Goal: Task Accomplishment & Management: Manage account settings

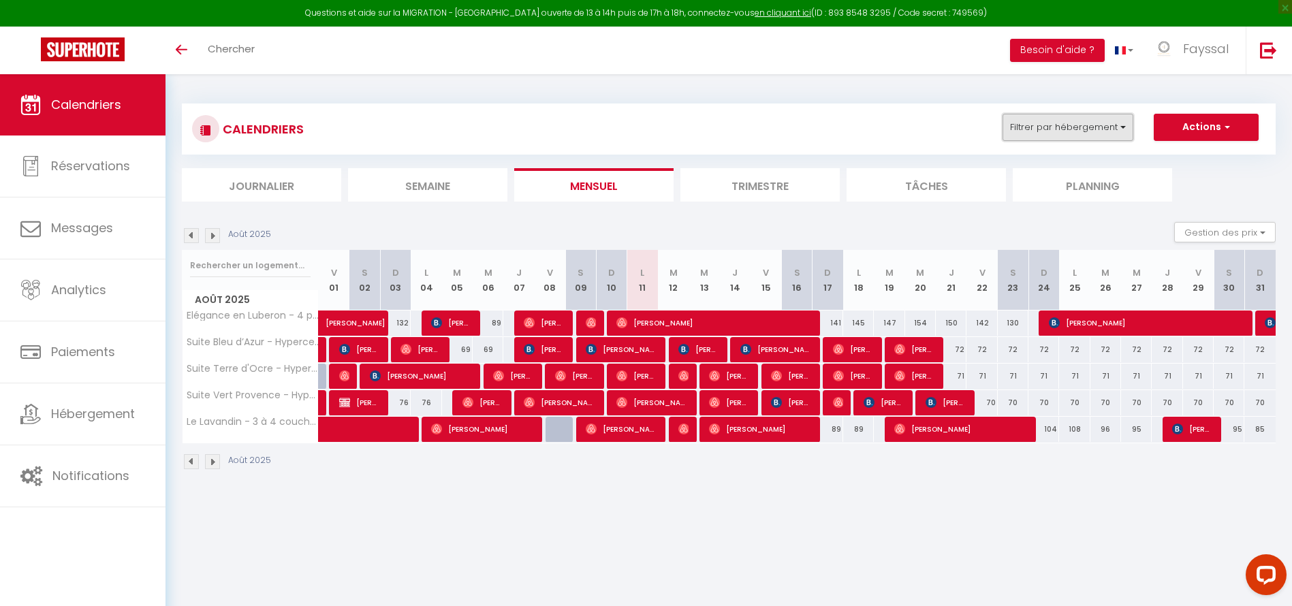
click at [1068, 139] on button "Filtrer par hébergement" at bounding box center [1068, 127] width 131 height 27
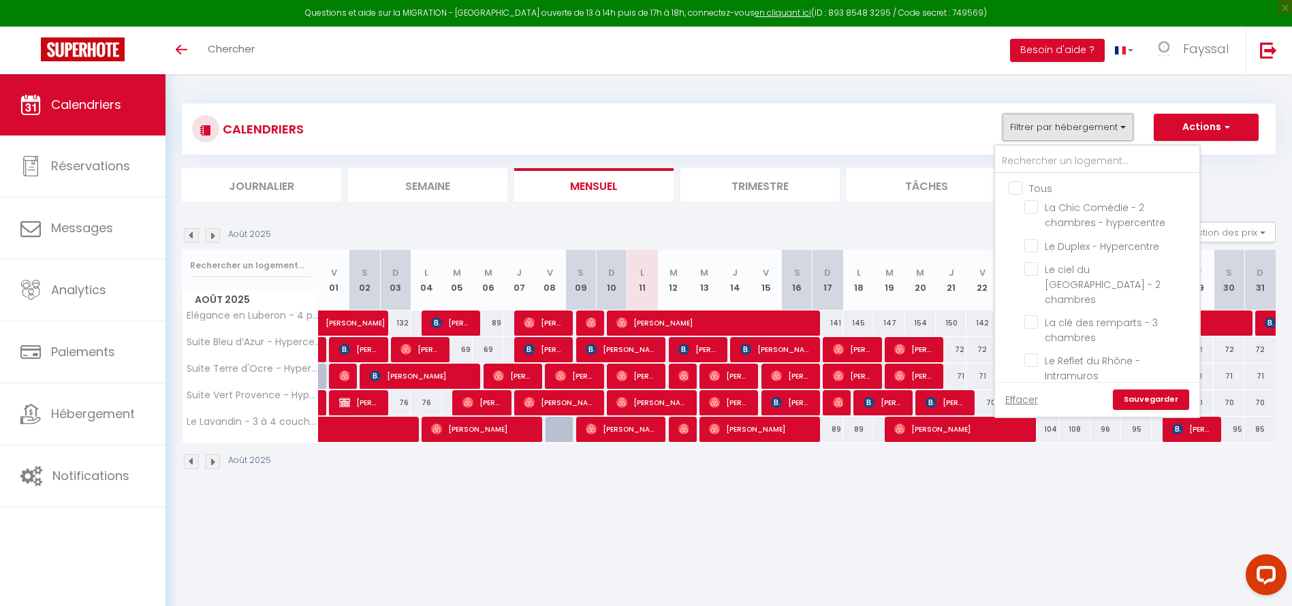
click at [1068, 139] on button "Filtrer par hébergement" at bounding box center [1068, 127] width 131 height 27
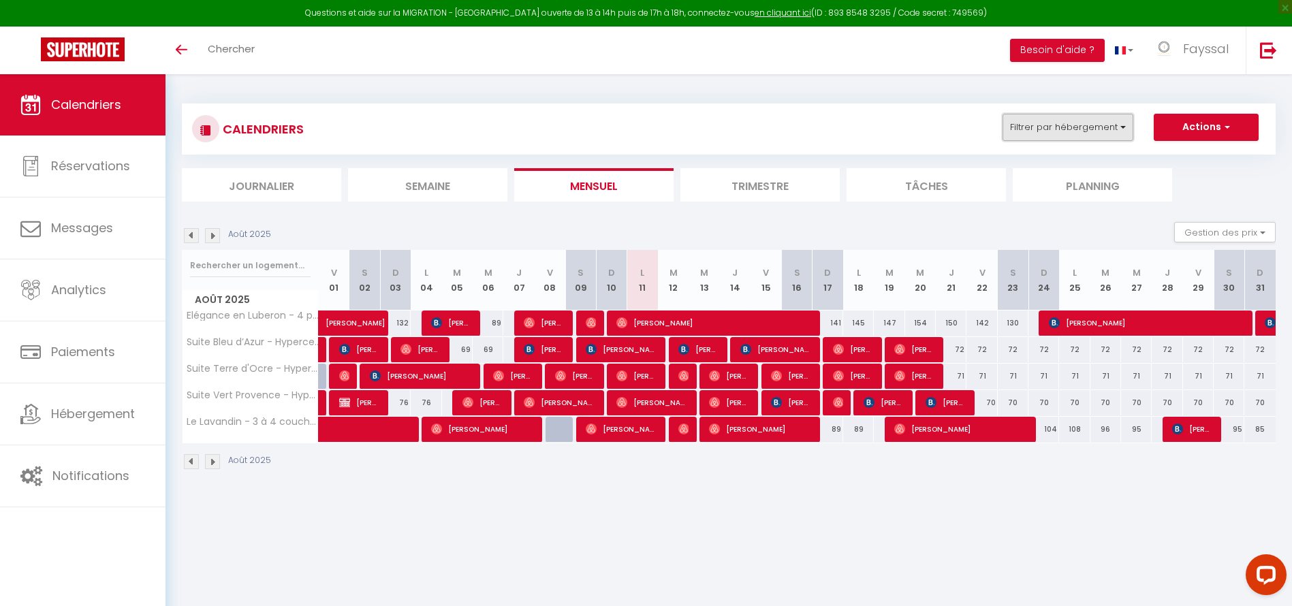
click at [1011, 129] on button "Filtrer par hébergement" at bounding box center [1068, 127] width 131 height 27
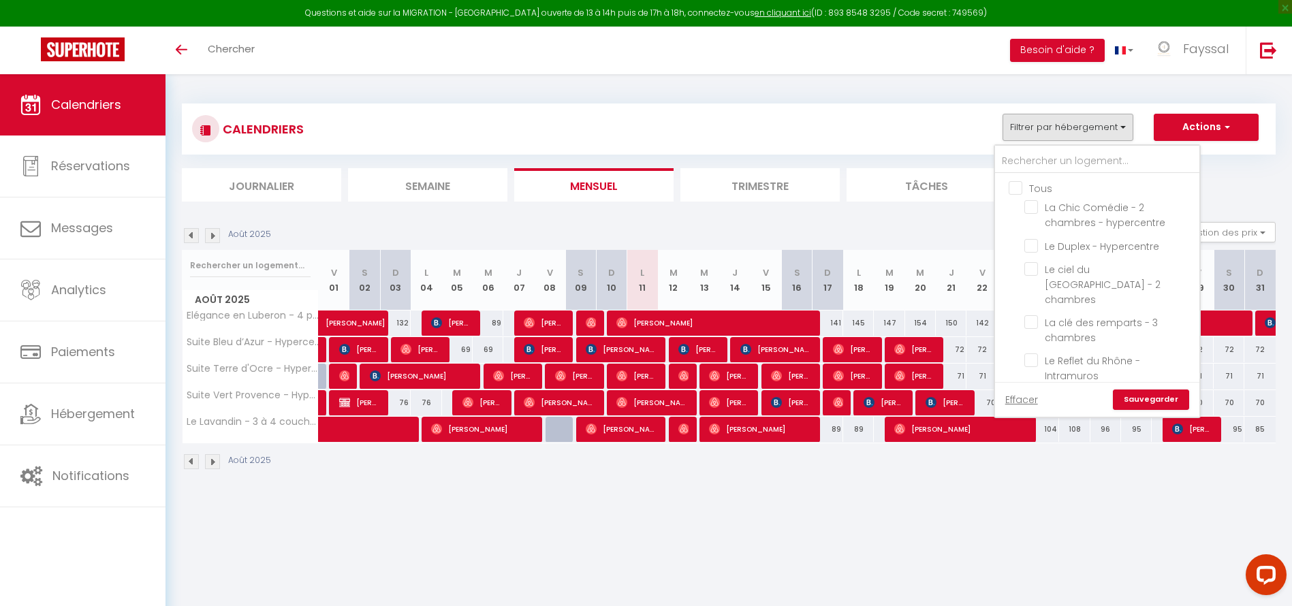
click at [1017, 183] on input "Tous" at bounding box center [1111, 188] width 204 height 14
checkbox input "true"
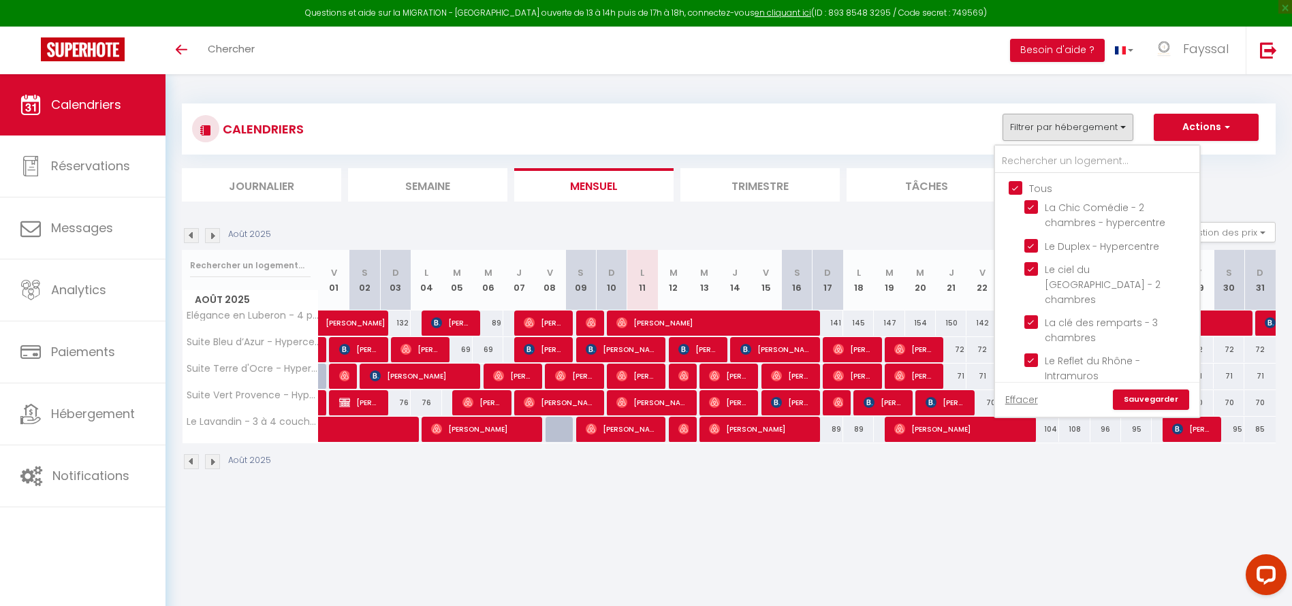
checkbox input "true"
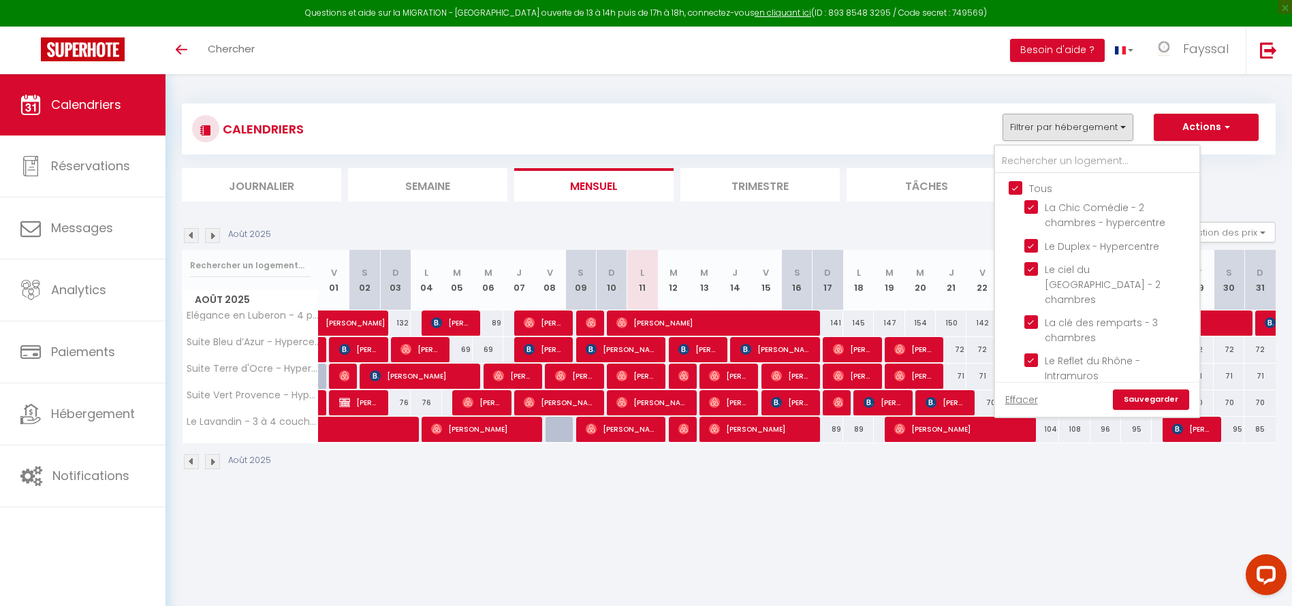
checkbox input "true"
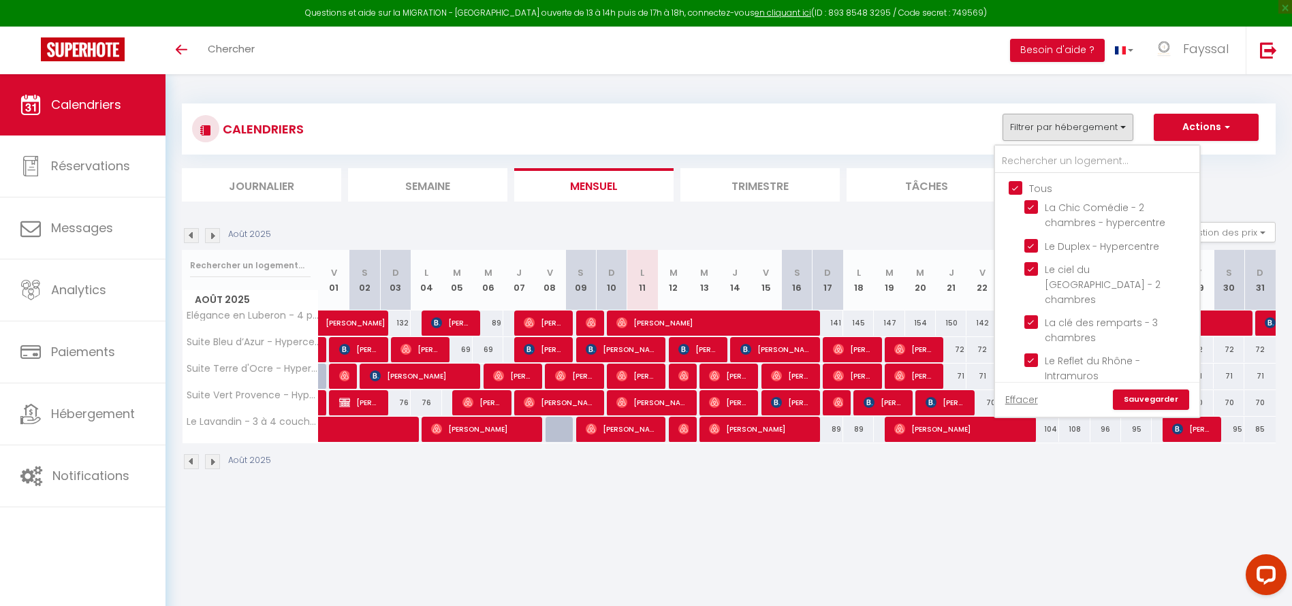
checkbox input "true"
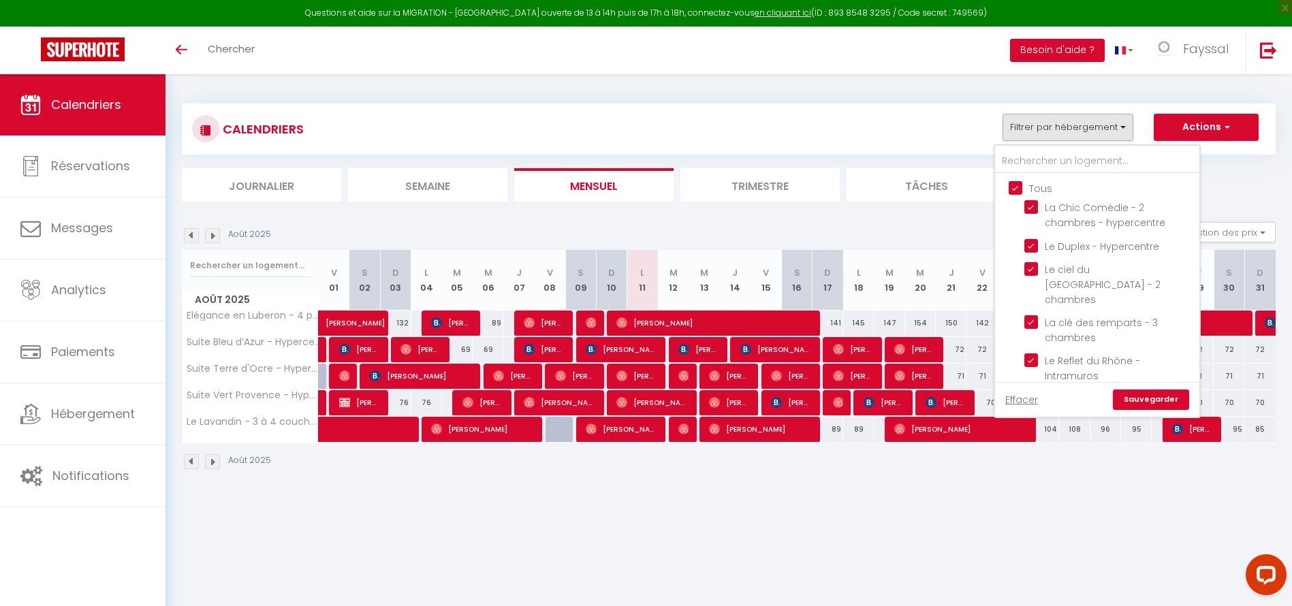
checkbox input "true"
click at [1144, 397] on link "Sauvegarder" at bounding box center [1151, 400] width 76 height 20
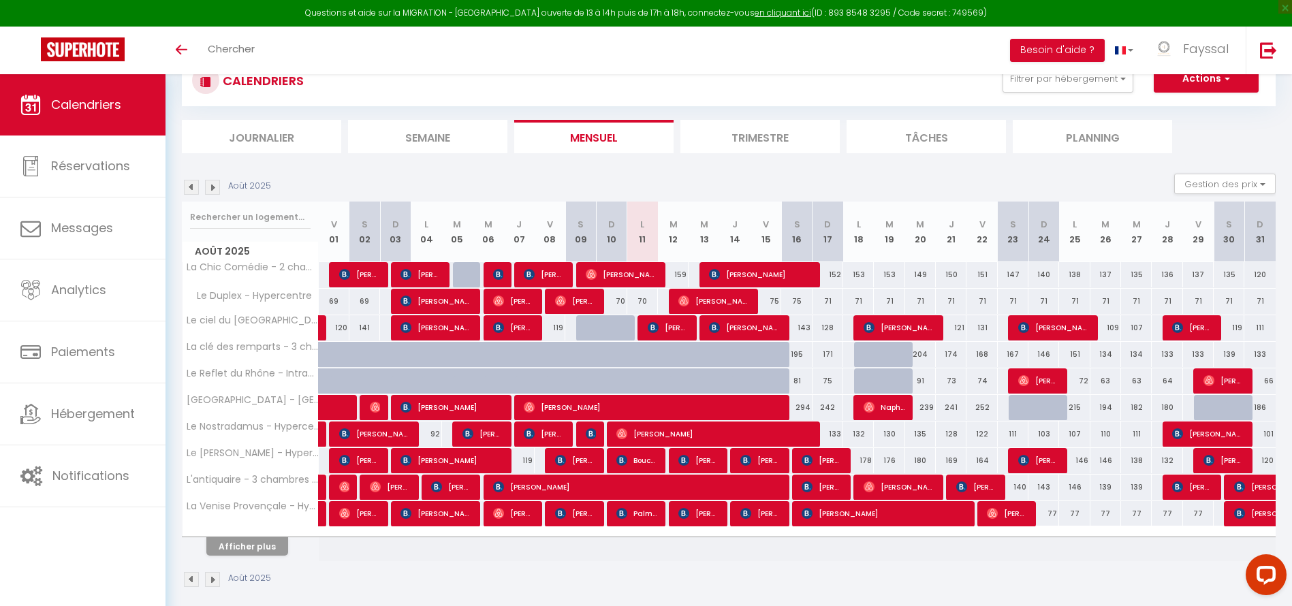
scroll to position [74, 0]
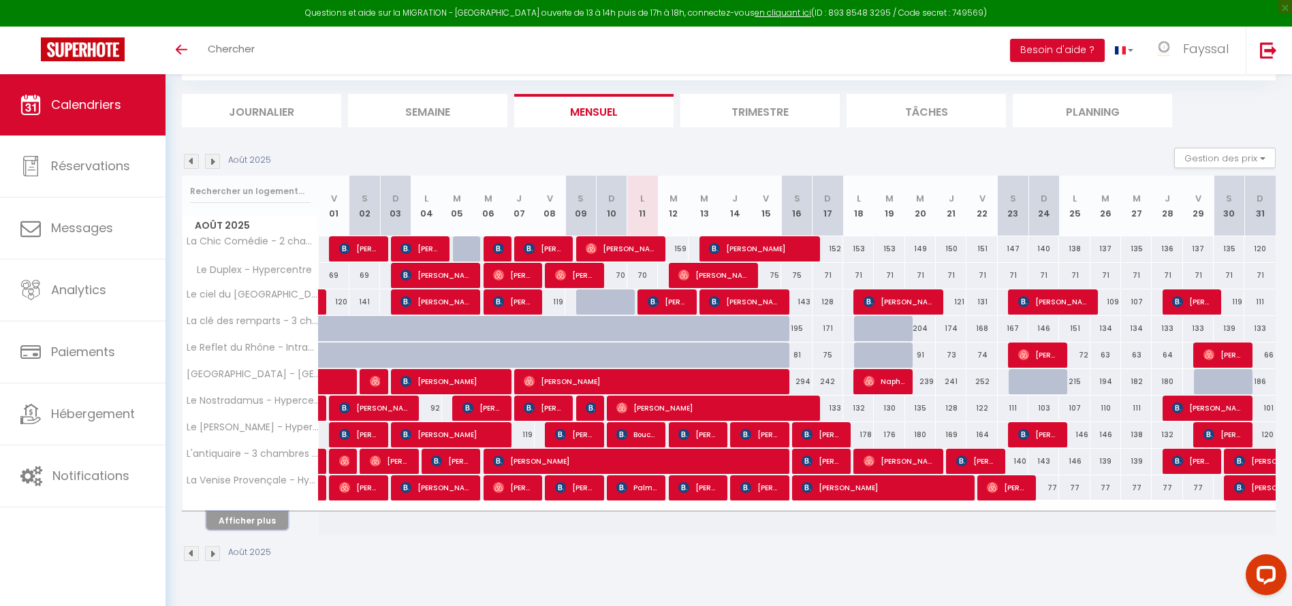
click at [265, 517] on button "Afficher plus" at bounding box center [247, 521] width 82 height 18
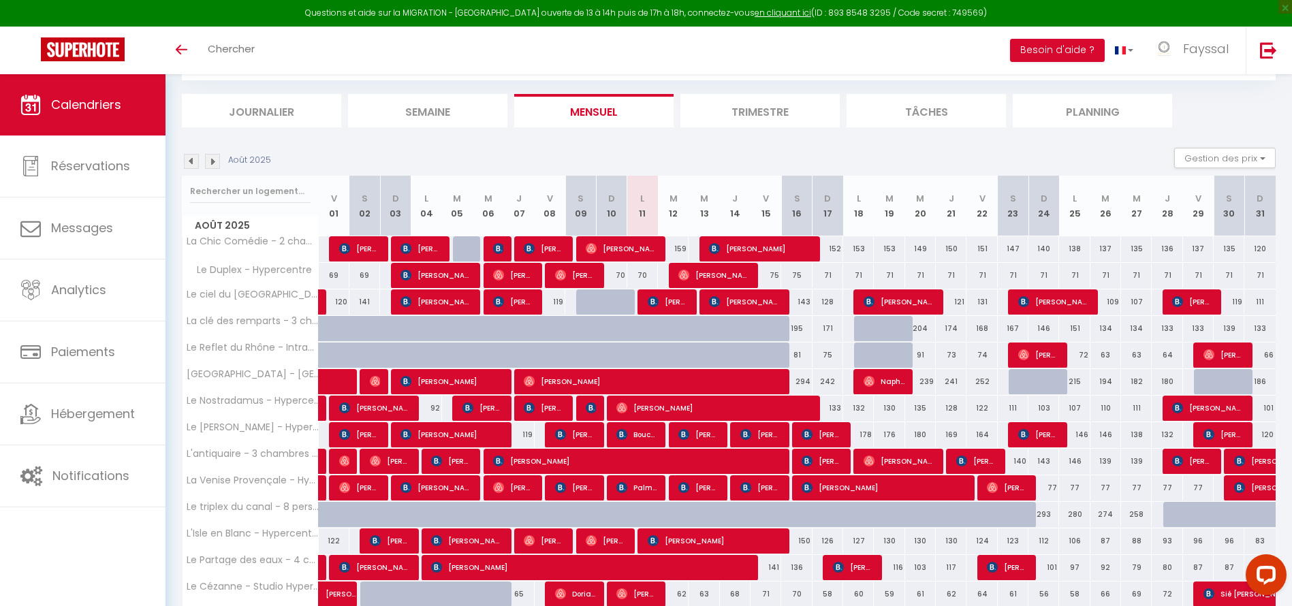
scroll to position [326, 0]
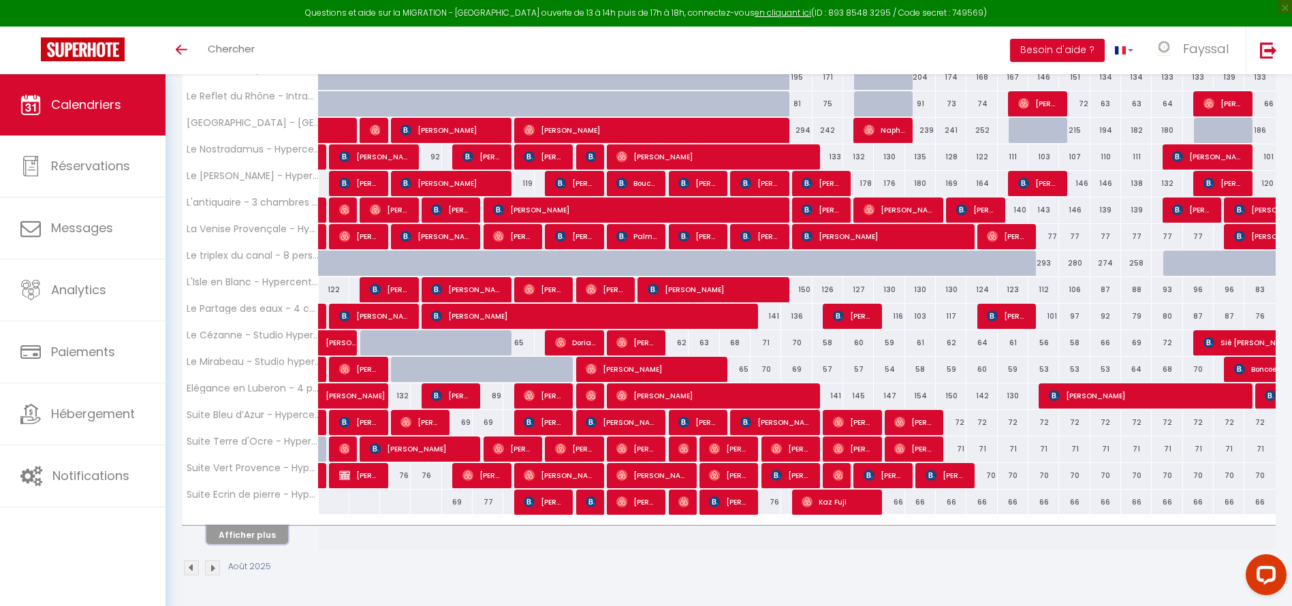
click at [251, 543] on button "Afficher plus" at bounding box center [247, 535] width 82 height 18
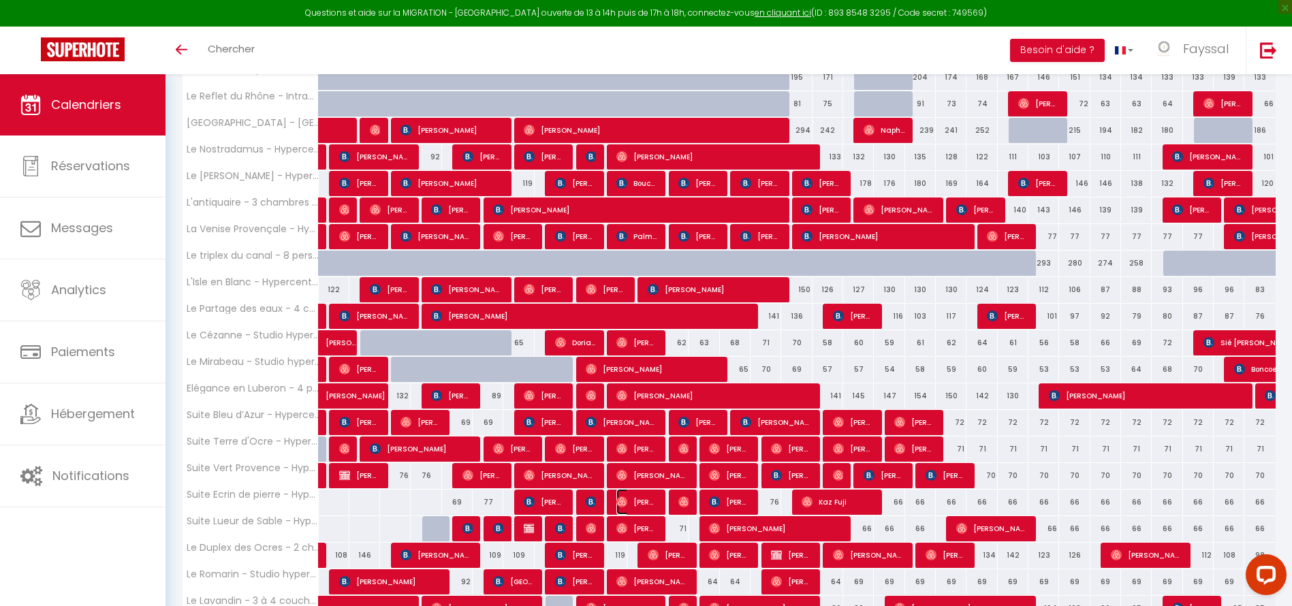
click at [654, 503] on span "Tom Rollin" at bounding box center [636, 502] width 41 height 26
select select "OK"
select select "0"
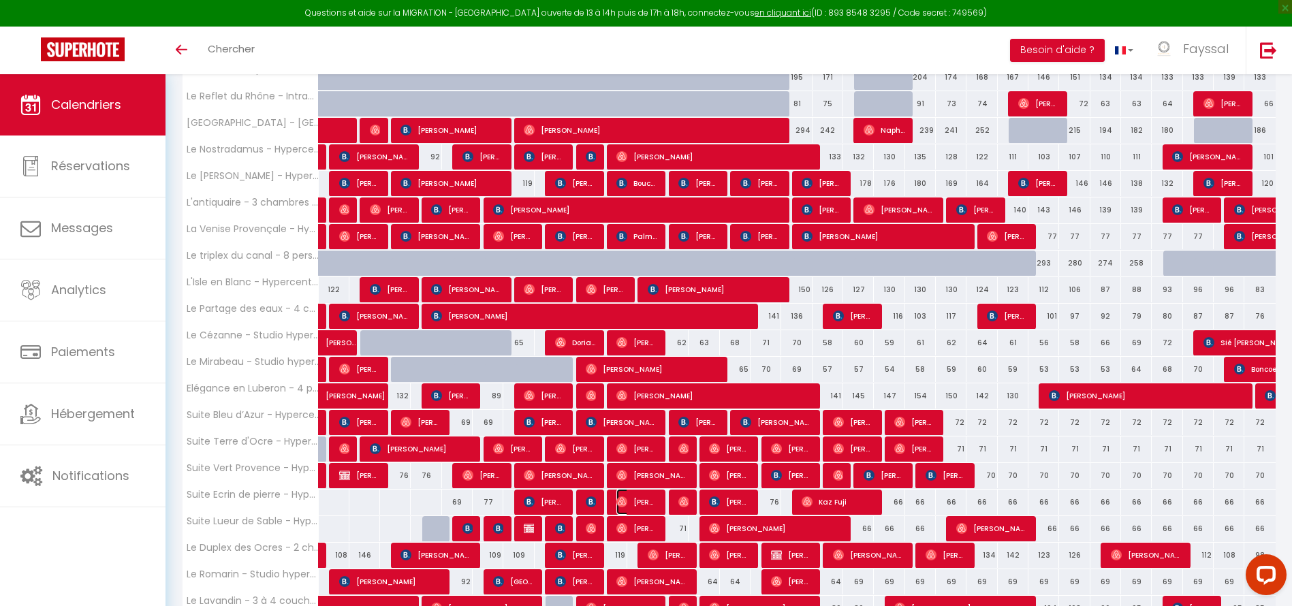
select select "1"
select select
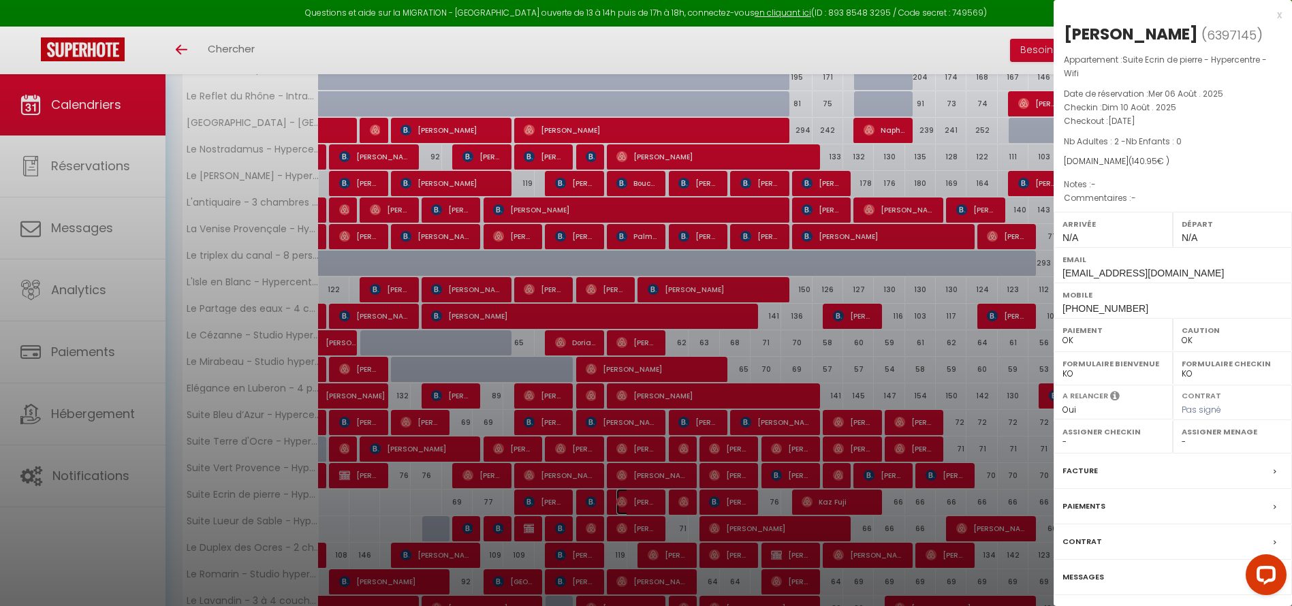
select select "49887"
click at [654, 503] on div at bounding box center [646, 303] width 1292 height 606
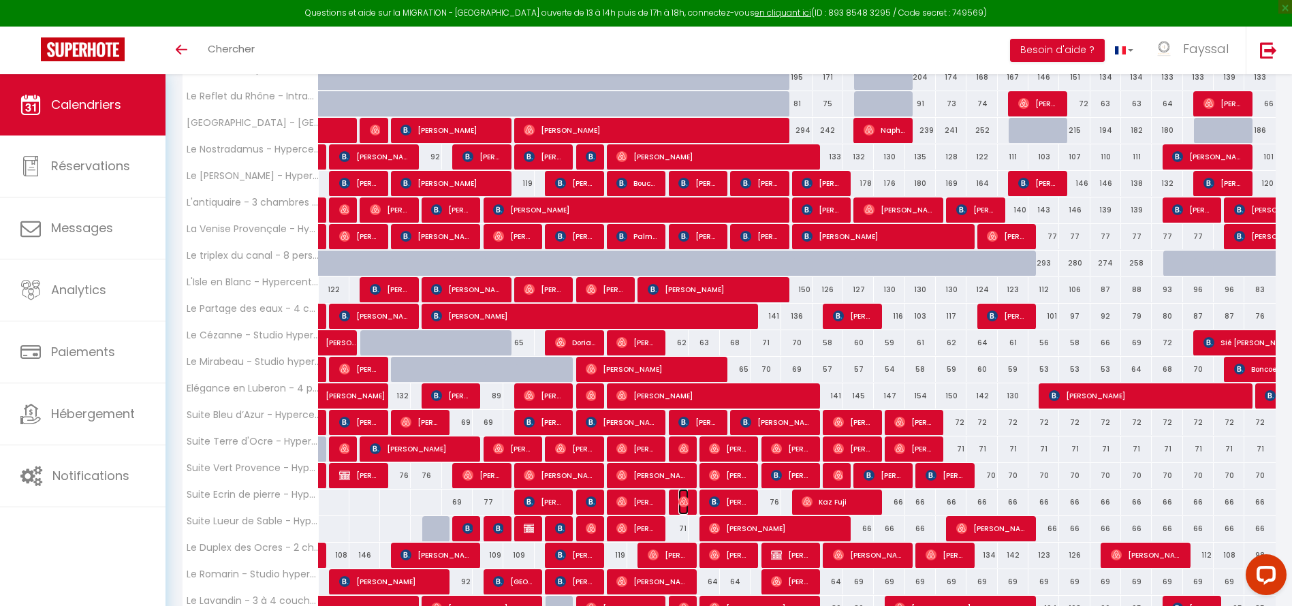
click at [683, 503] on img at bounding box center [683, 502] width 11 height 11
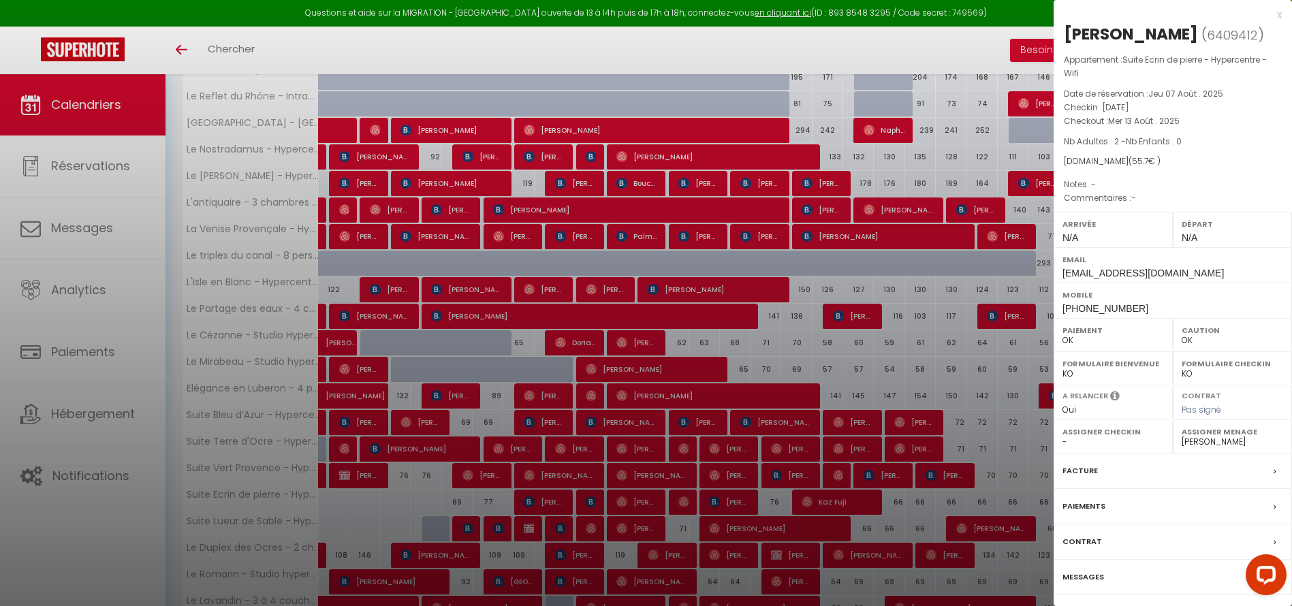
click at [683, 503] on div at bounding box center [646, 303] width 1292 height 606
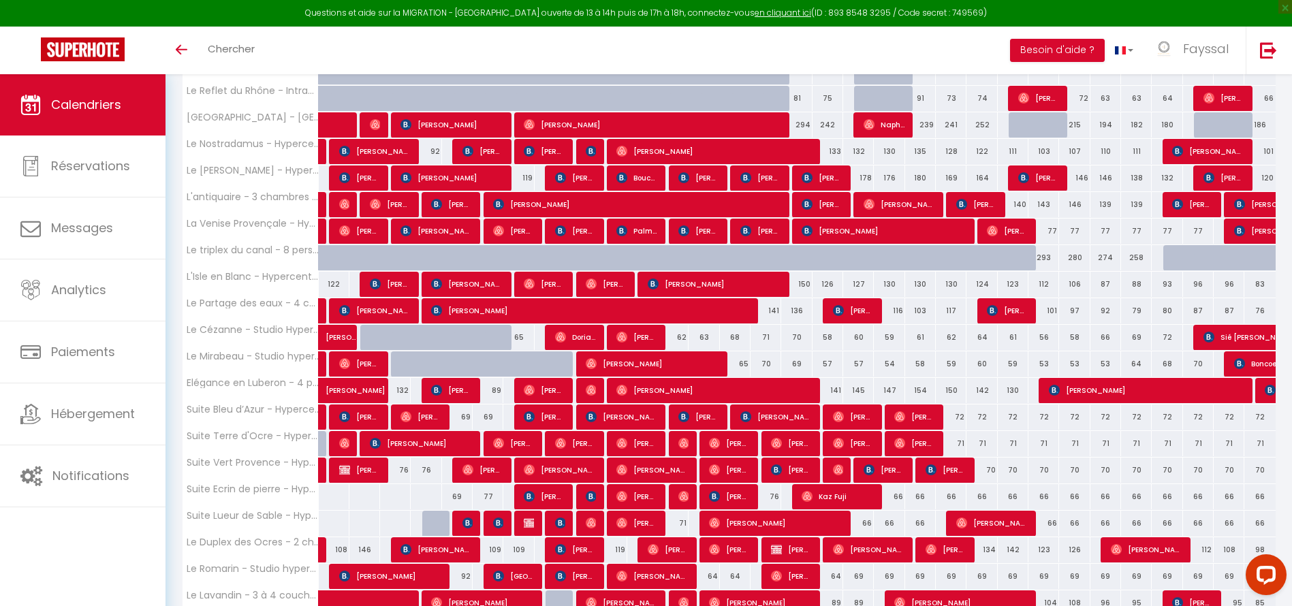
scroll to position [360, 0]
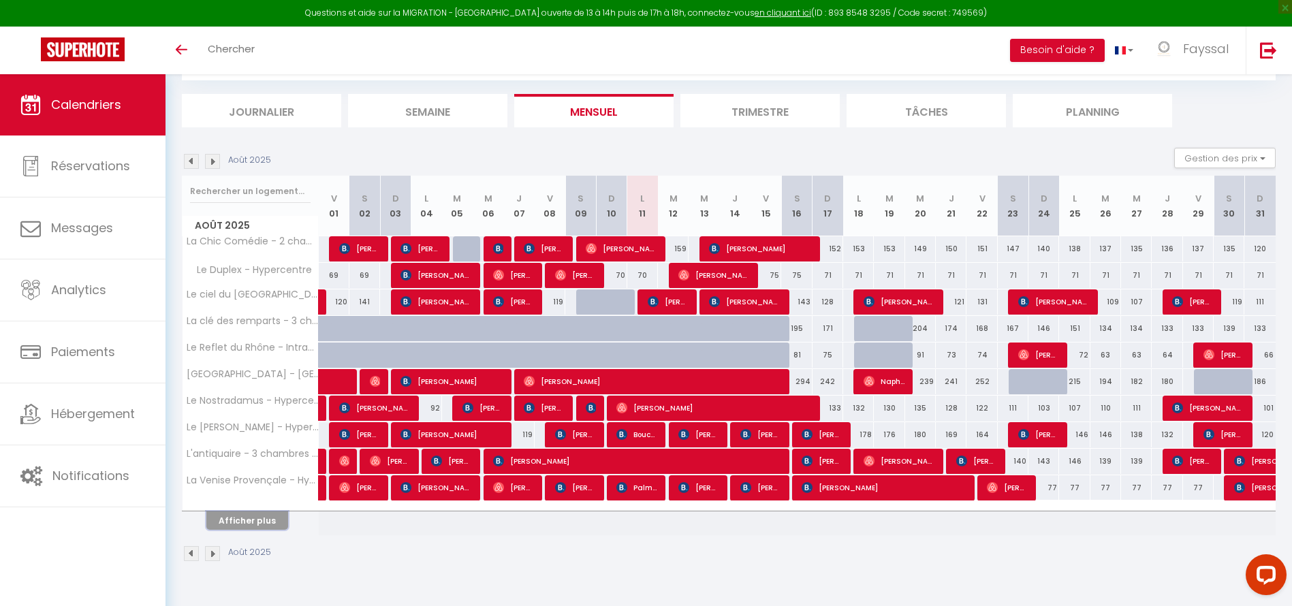
click at [276, 520] on button "Afficher plus" at bounding box center [247, 521] width 82 height 18
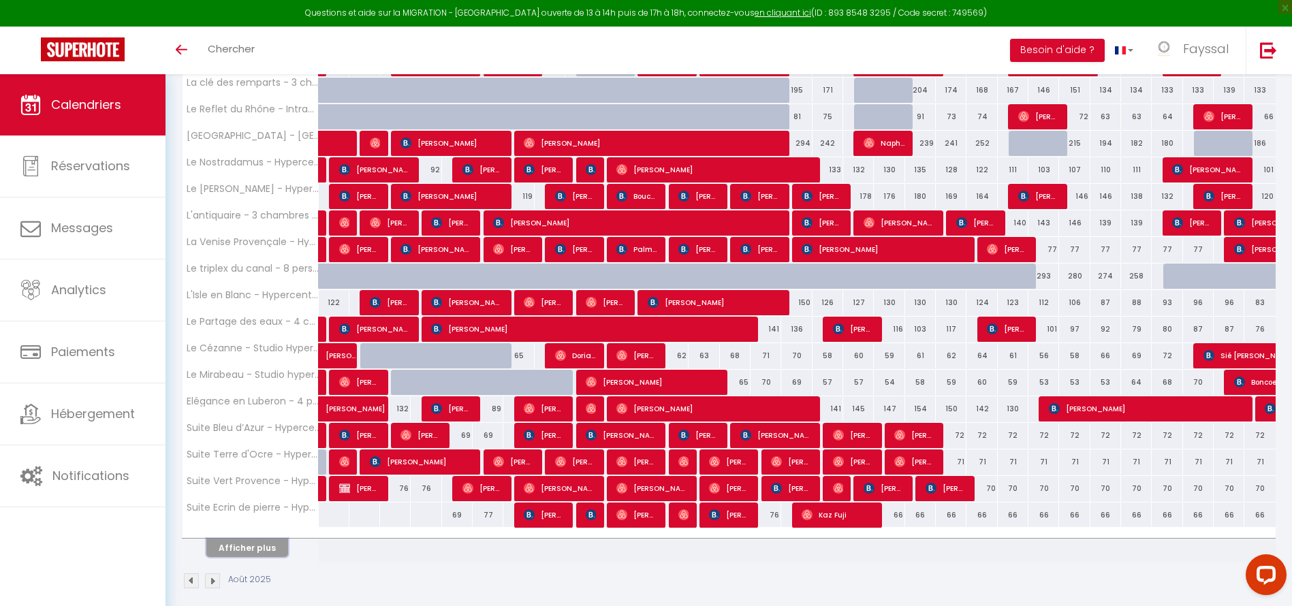
scroll to position [326, 0]
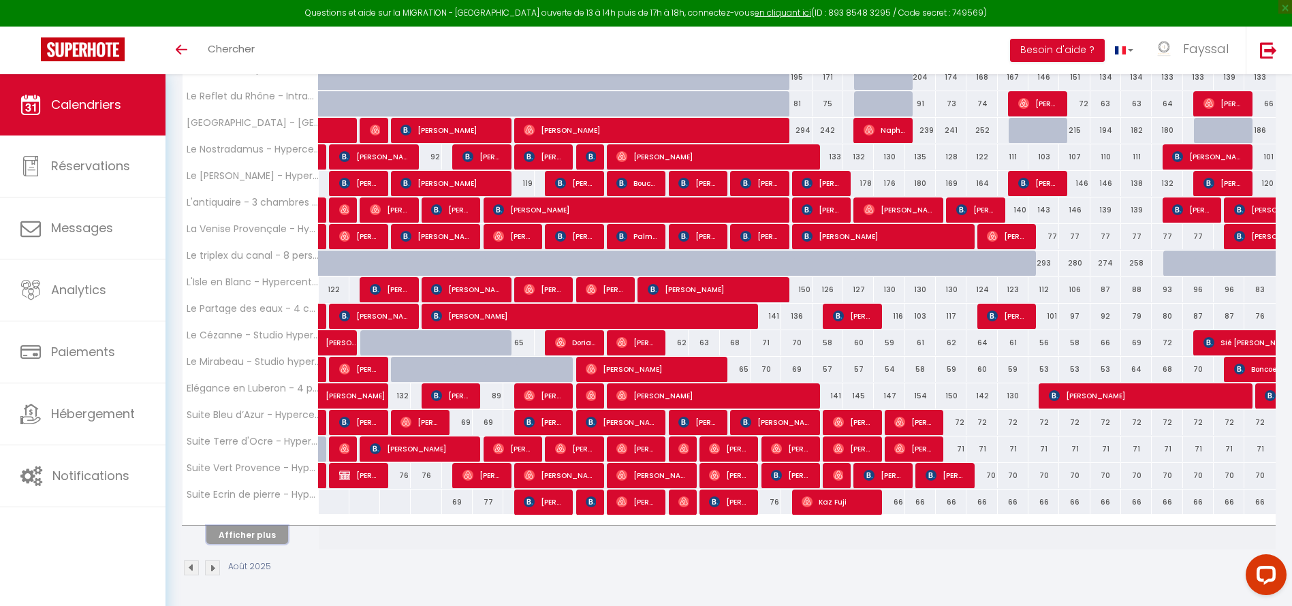
click at [262, 535] on button "Afficher plus" at bounding box center [247, 535] width 82 height 18
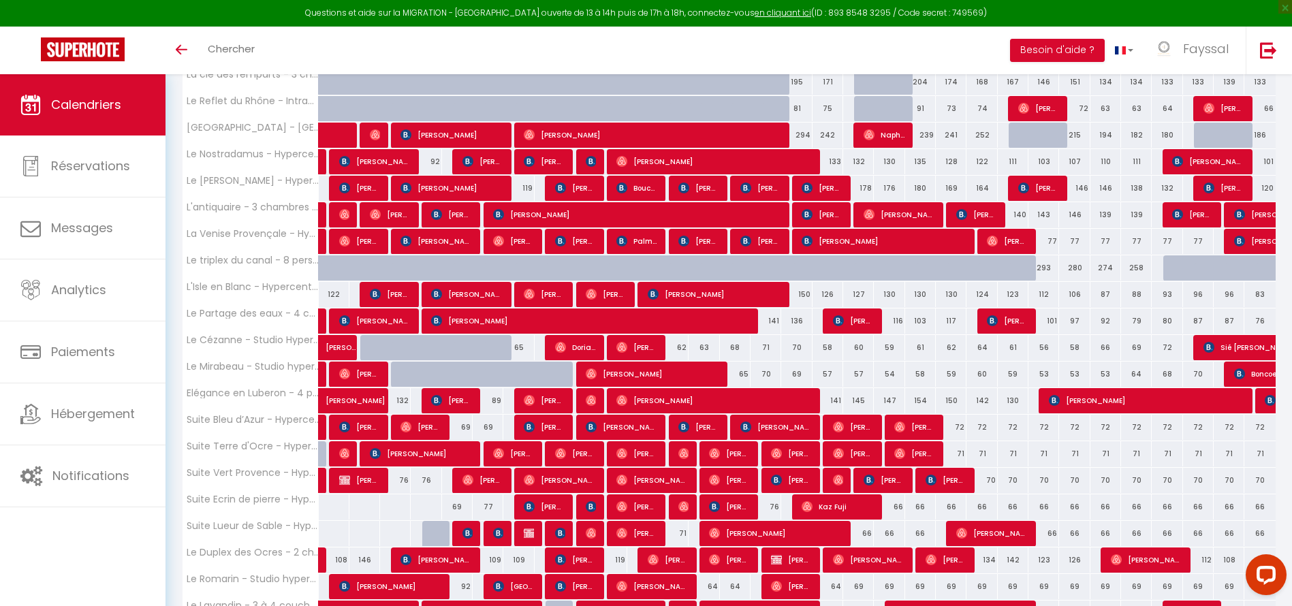
scroll to position [325, 0]
